Goal: Transaction & Acquisition: Purchase product/service

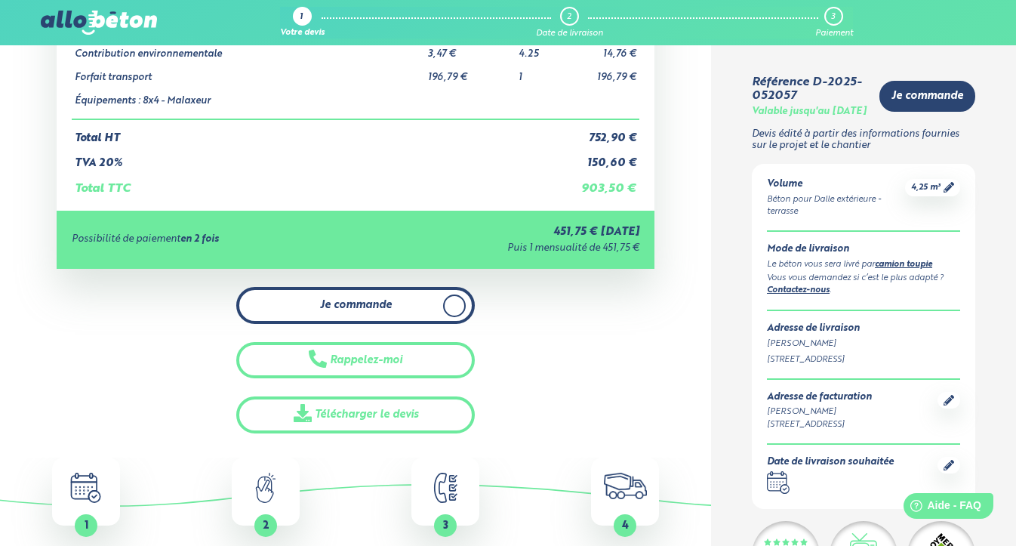
click at [459, 295] on span at bounding box center [454, 306] width 23 height 23
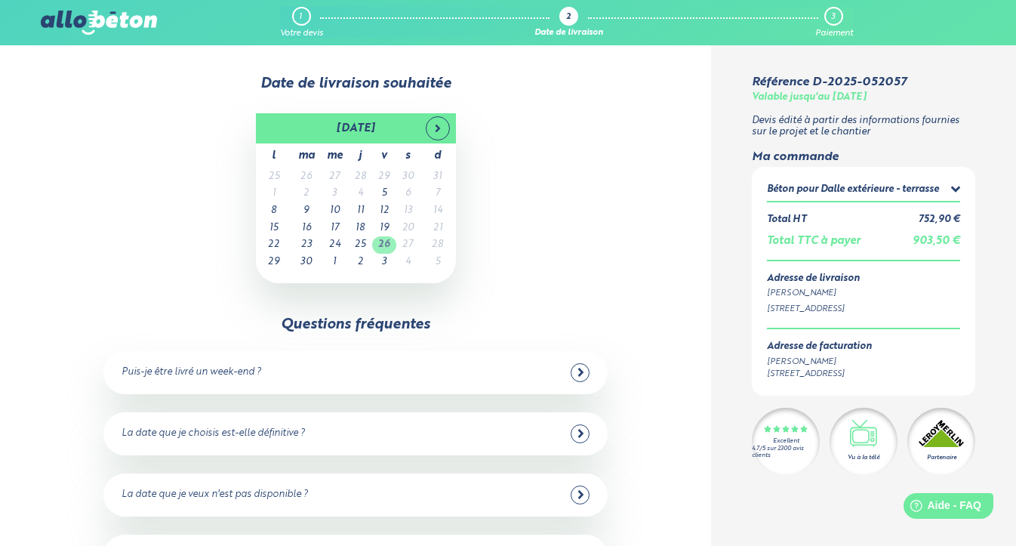
click at [387, 245] on td "26" at bounding box center [384, 244] width 24 height 17
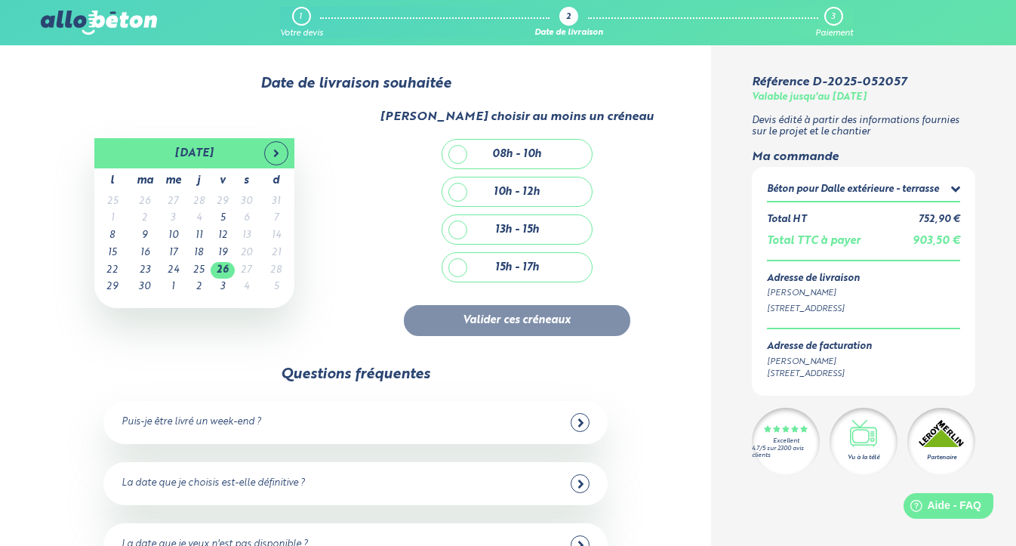
click at [458, 150] on div "08h - 10h" at bounding box center [518, 154] width 150 height 29
checkbox input "true"
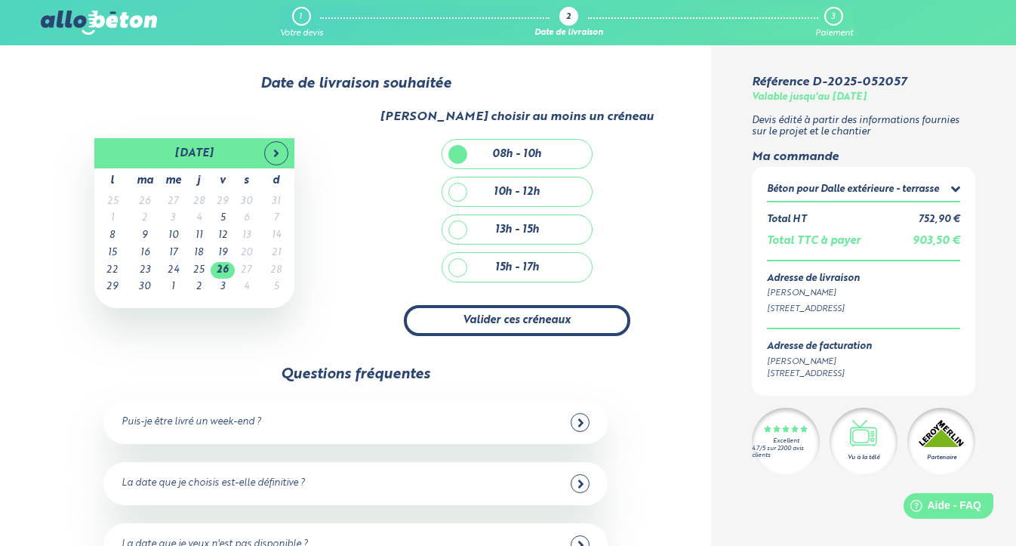
click at [470, 316] on button "Valider ces créneaux" at bounding box center [517, 320] width 227 height 31
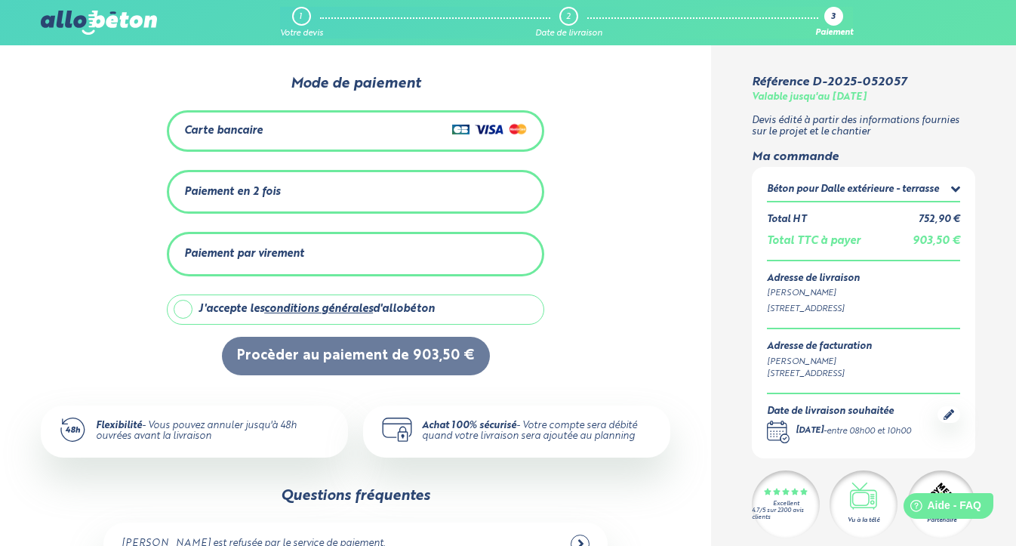
click at [410, 197] on div "Paiement en 2 fois" at bounding box center [355, 192] width 343 height 25
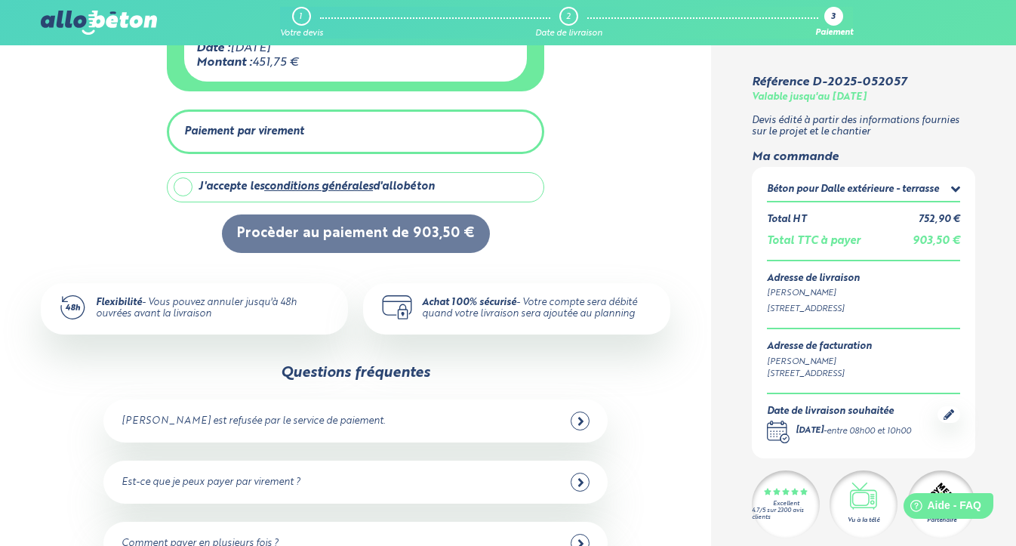
scroll to position [289, 0]
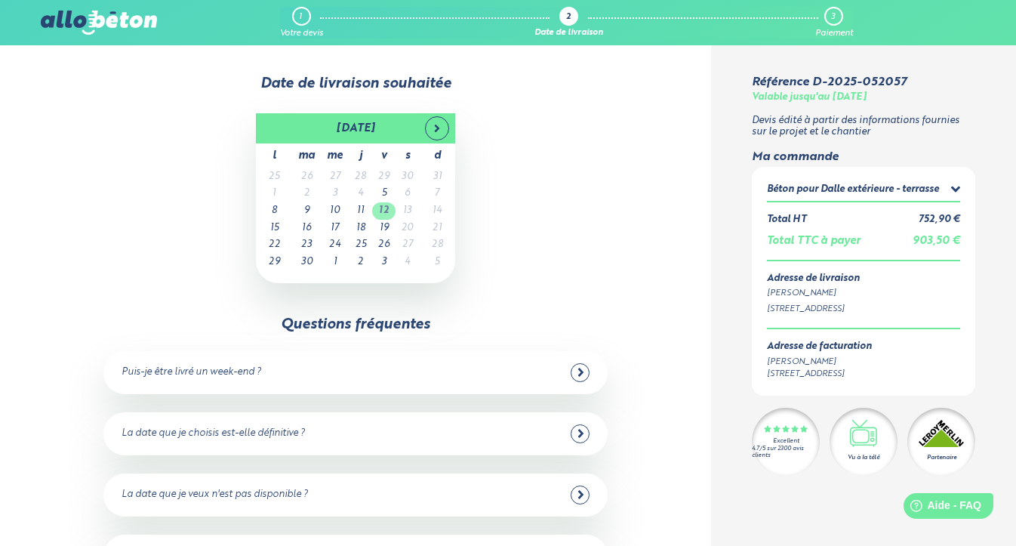
click at [384, 211] on td "12" at bounding box center [383, 210] width 23 height 17
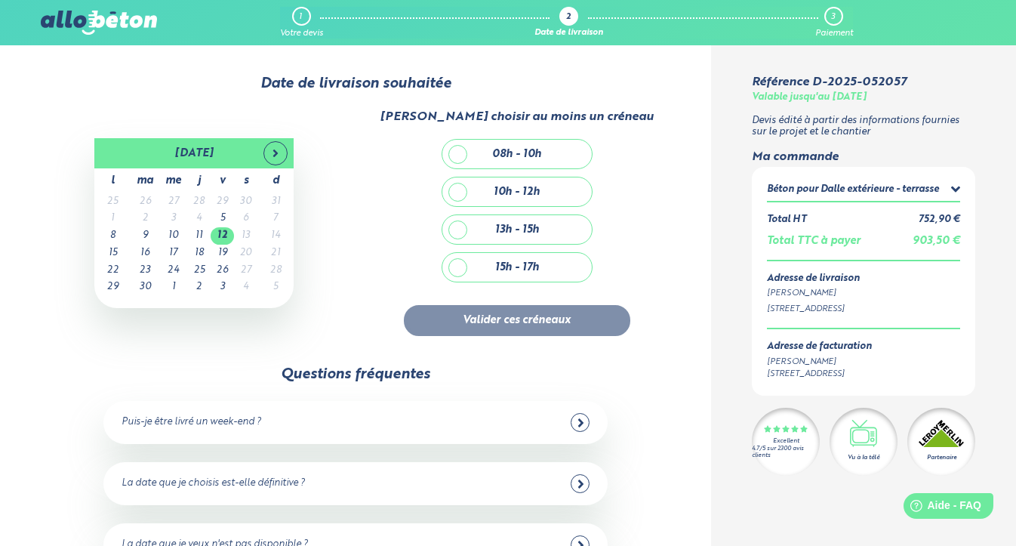
click at [455, 157] on div "08h - 10h" at bounding box center [518, 154] width 150 height 29
checkbox input "true"
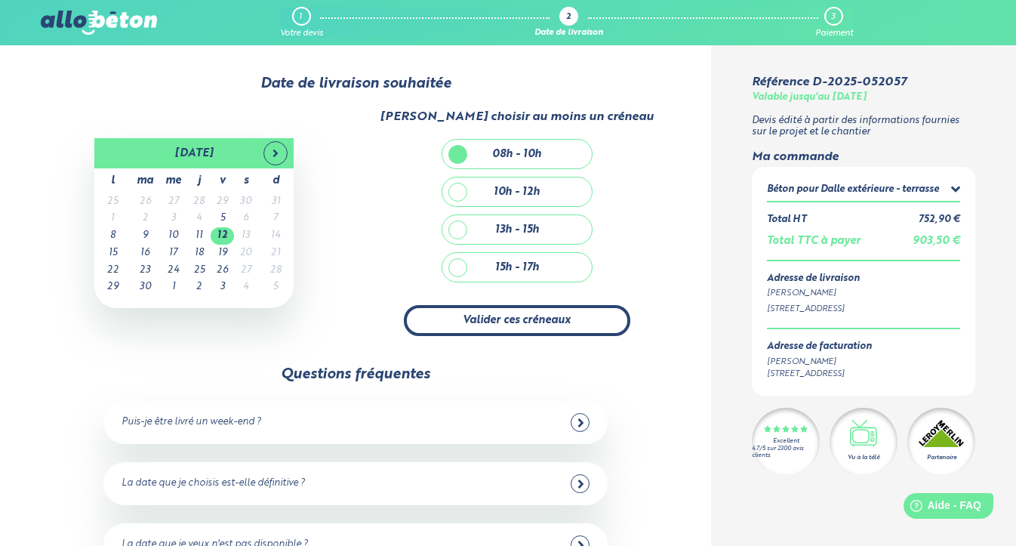
click at [563, 326] on button "Valider ces créneaux" at bounding box center [517, 320] width 227 height 31
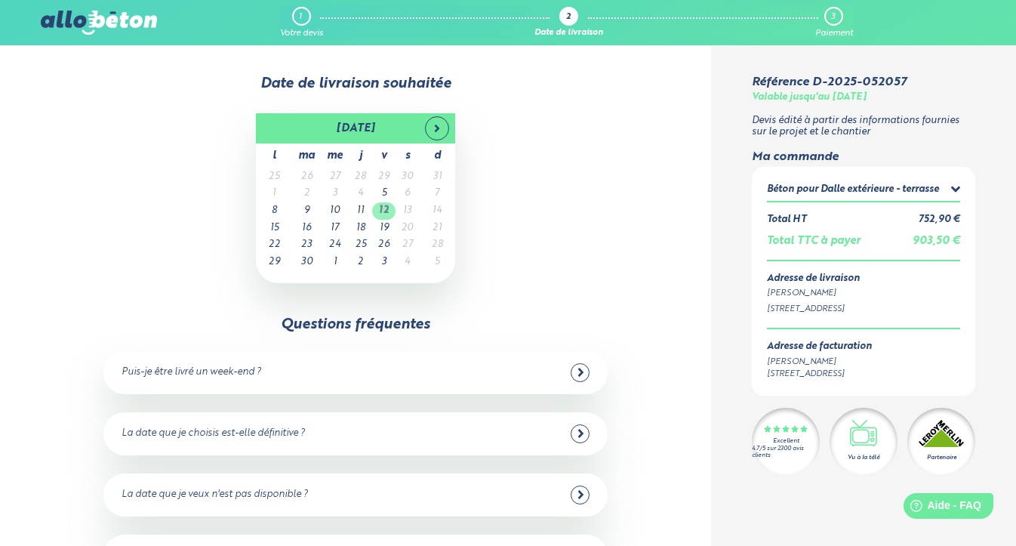
click at [387, 209] on td "12" at bounding box center [383, 210] width 23 height 17
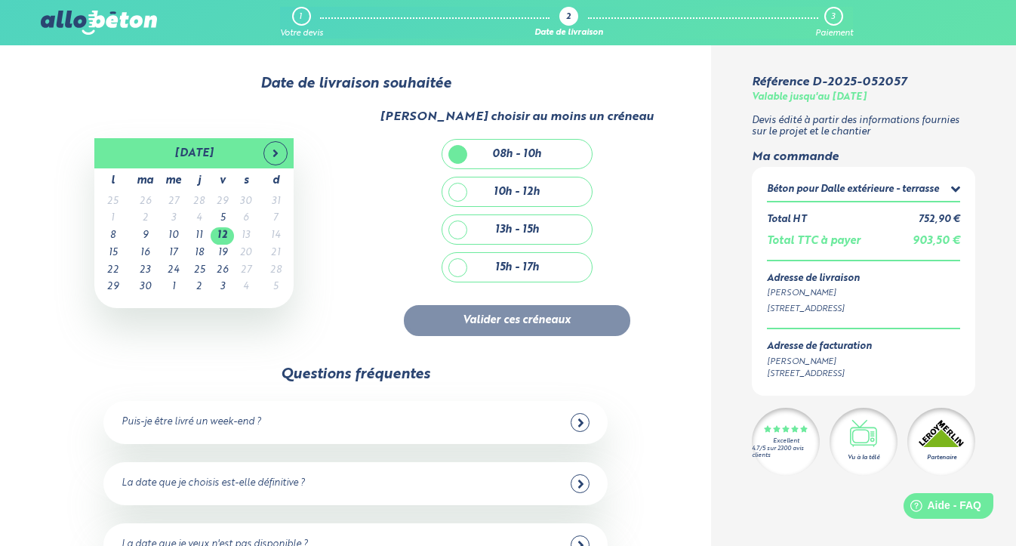
click at [459, 163] on div "08h - 10h" at bounding box center [518, 154] width 150 height 29
click at [460, 159] on div "08h - 10h" at bounding box center [518, 154] width 150 height 29
checkbox input "true"
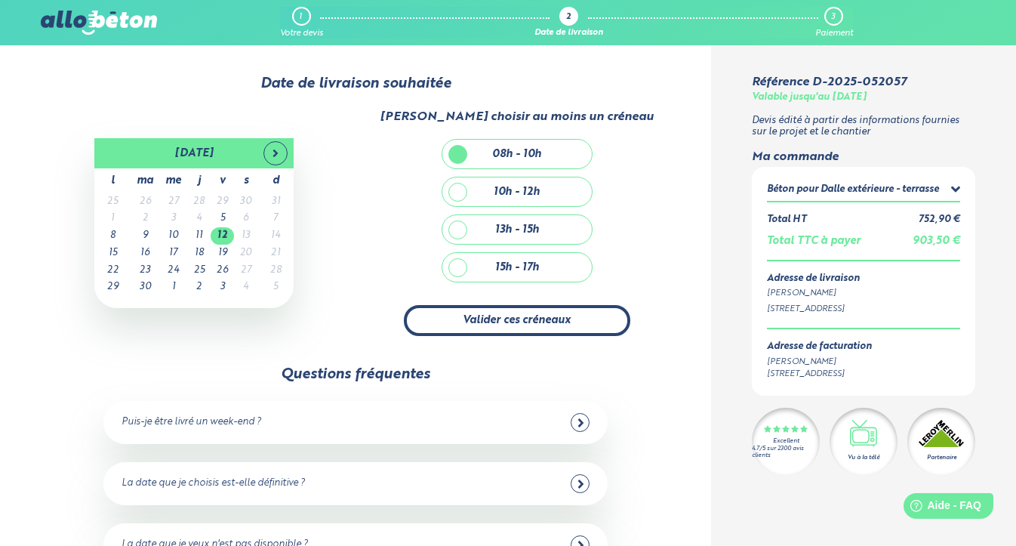
click at [478, 328] on button "Valider ces créneaux" at bounding box center [517, 320] width 227 height 31
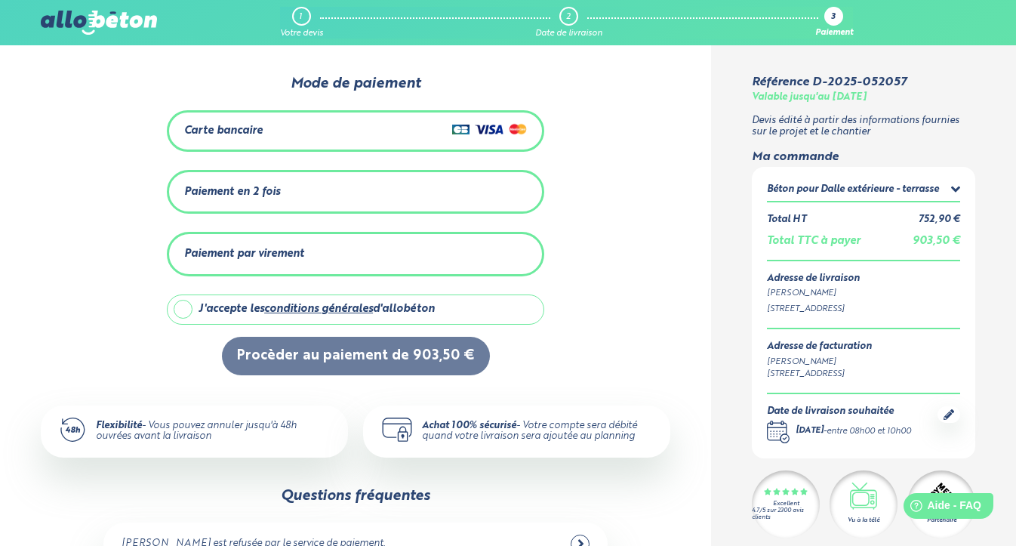
click at [330, 174] on div "Paiement en 2 fois Montant total : 903,50 € Dont frais : 0,00 € Mensualités: Da…" at bounding box center [356, 192] width 378 height 45
